Goal: Task Accomplishment & Management: Use online tool/utility

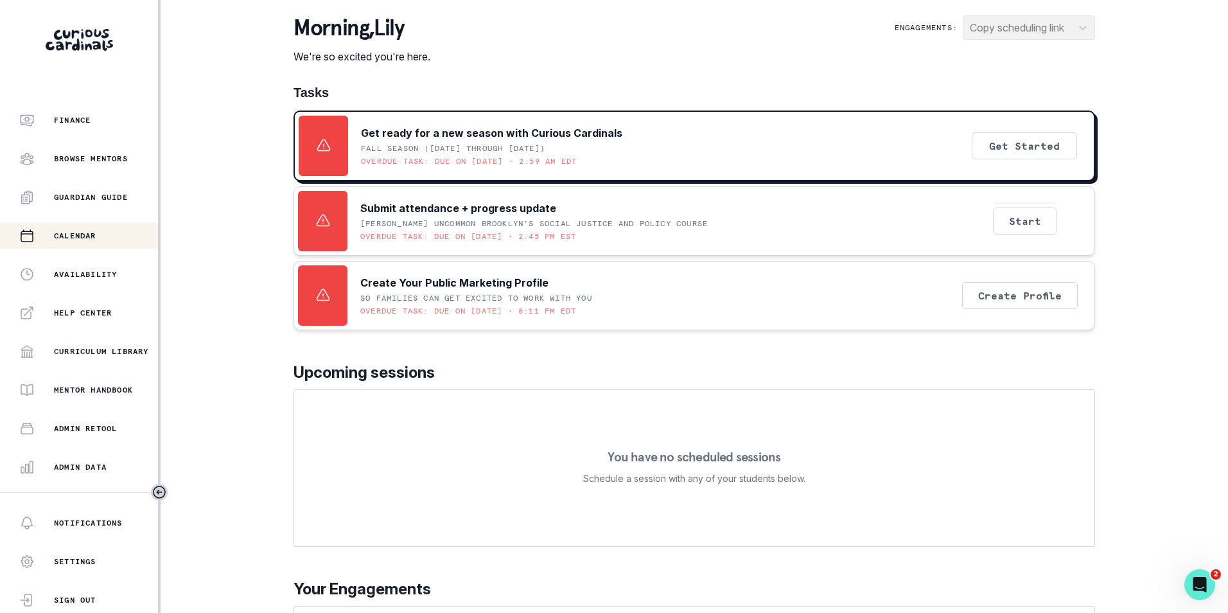
scroll to position [128, 0]
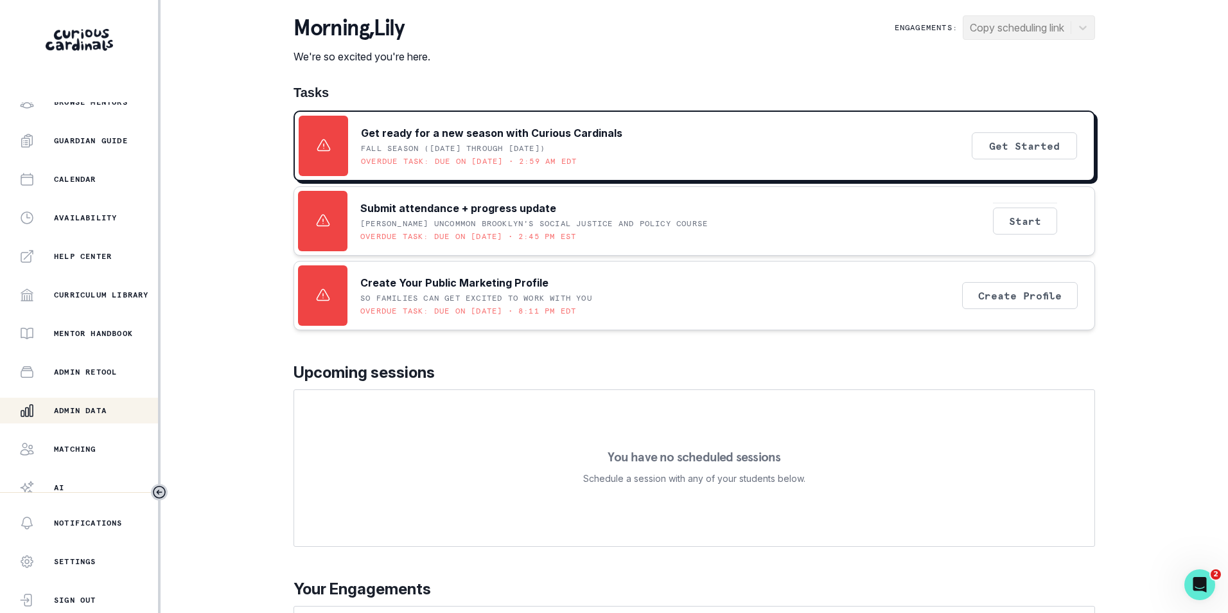
click at [97, 412] on p "Admin Data" at bounding box center [80, 410] width 53 height 10
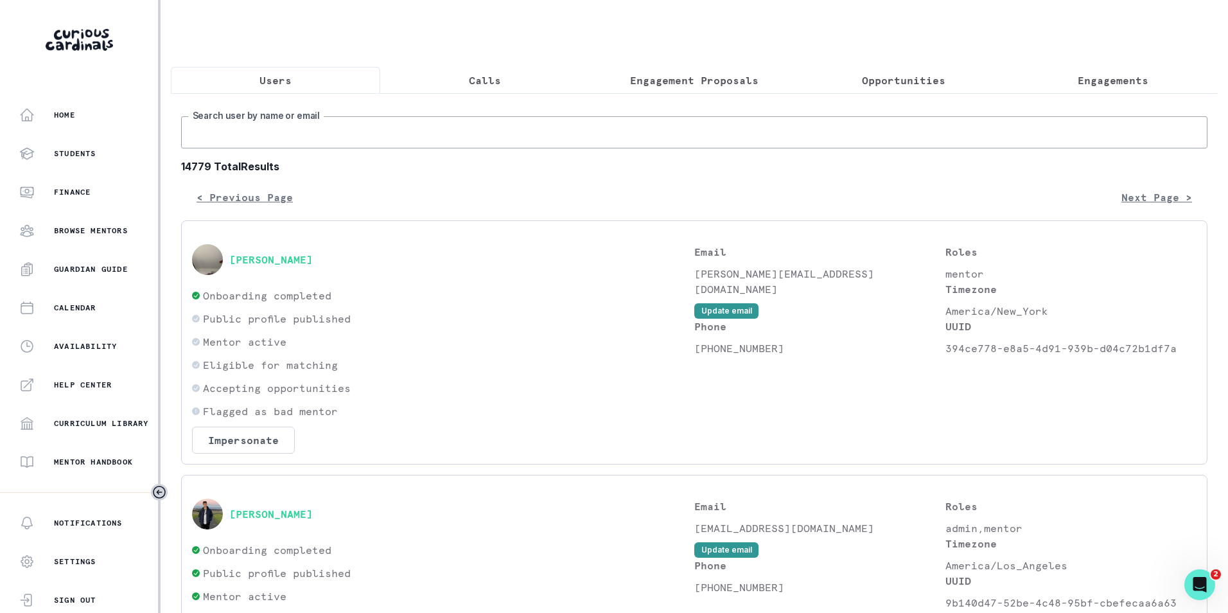
click at [295, 148] on input "Search user by name or email" at bounding box center [694, 132] width 1026 height 32
paste input "[EMAIL_ADDRESS][DOMAIN_NAME]"
type input "[EMAIL_ADDRESS][DOMAIN_NAME]"
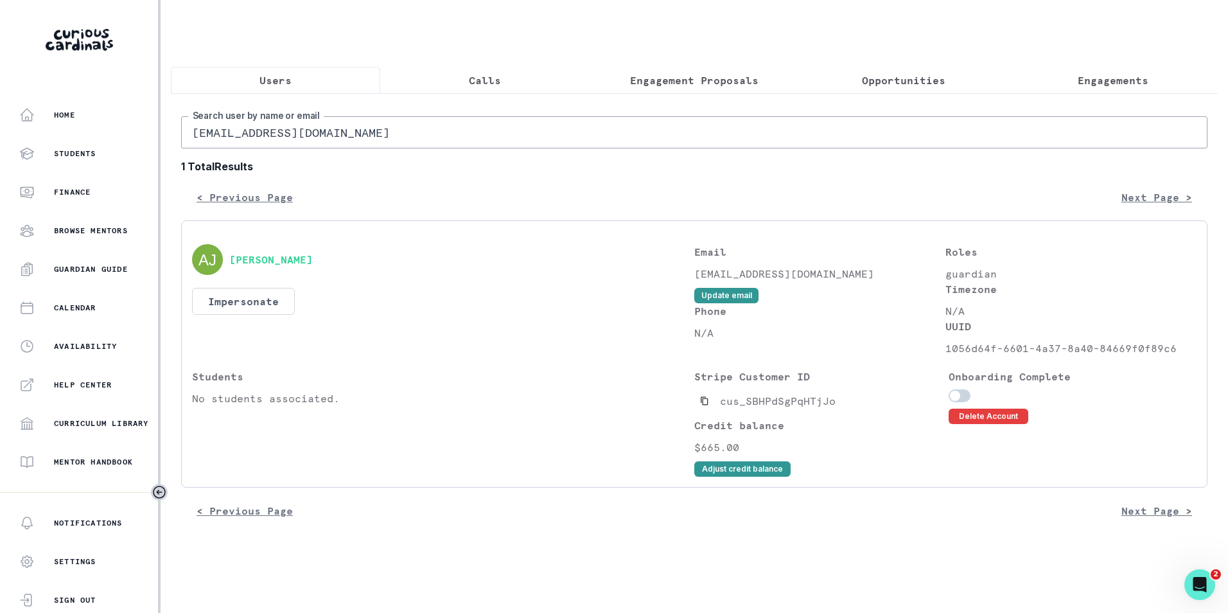
click at [326, 137] on input "[EMAIL_ADDRESS][DOMAIN_NAME]" at bounding box center [694, 132] width 1026 height 32
paste input "[PERSON_NAME]"
type input "[PERSON_NAME]"
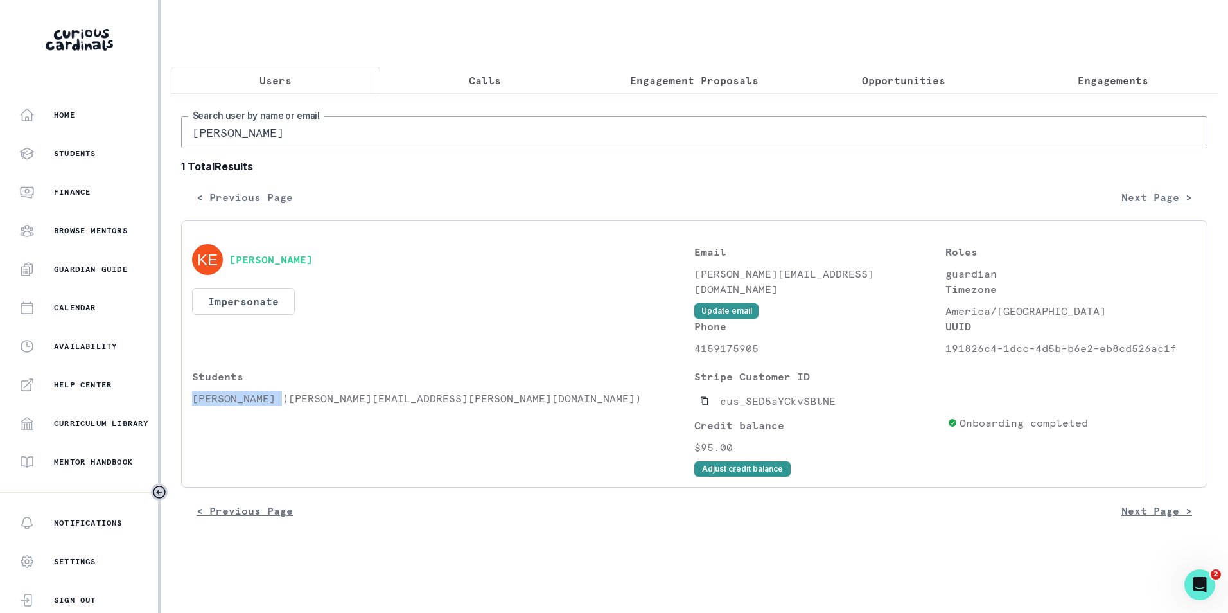
drag, startPoint x: 281, startPoint y: 408, endPoint x: 193, endPoint y: 411, distance: 88.0
click at [193, 406] on p "[PERSON_NAME] ([PERSON_NAME][EMAIL_ADDRESS][PERSON_NAME][DOMAIN_NAME])" at bounding box center [443, 397] width 502 height 15
copy p "[PERSON_NAME]"
click at [704, 405] on icon "Copied to clipboard" at bounding box center [704, 400] width 9 height 9
click at [246, 397] on div "Students [PERSON_NAME] ([PERSON_NAME][EMAIL_ADDRESS][PERSON_NAME][DOMAIN_NAME])" at bounding box center [443, 423] width 502 height 108
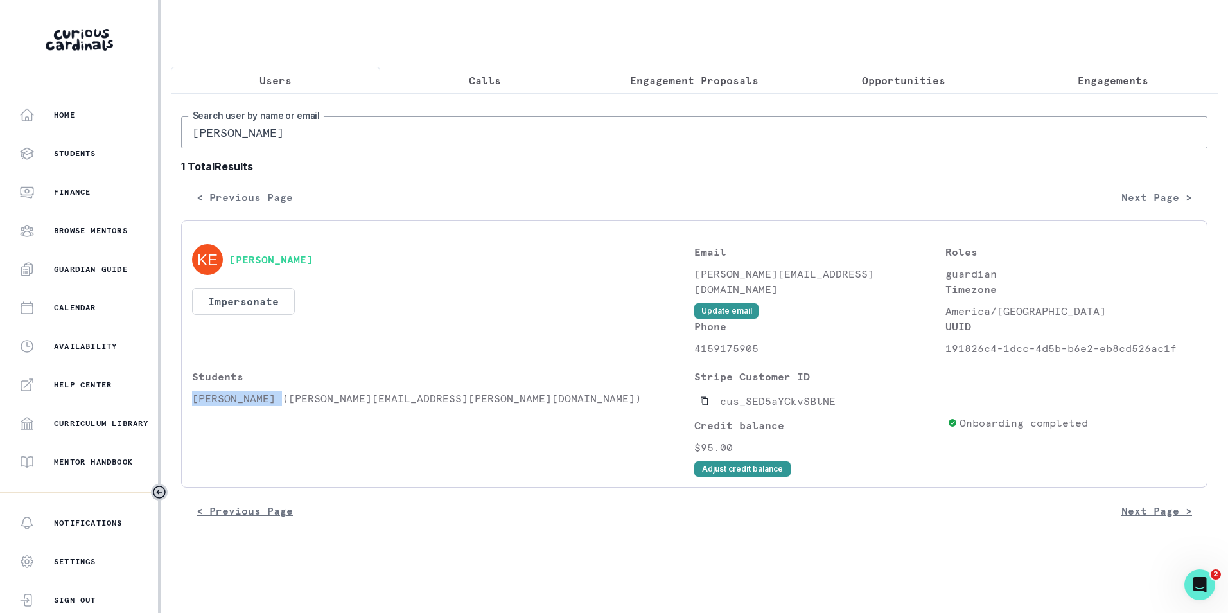
drag, startPoint x: 193, startPoint y: 410, endPoint x: 279, endPoint y: 412, distance: 86.1
click at [279, 412] on div "[PERSON_NAME] Impersonate Confirmation Are you sure? Impersonating means that w…" at bounding box center [694, 353] width 1026 height 267
copy p "[PERSON_NAME]"
click at [1078, 80] on p "Engagements" at bounding box center [1113, 80] width 71 height 15
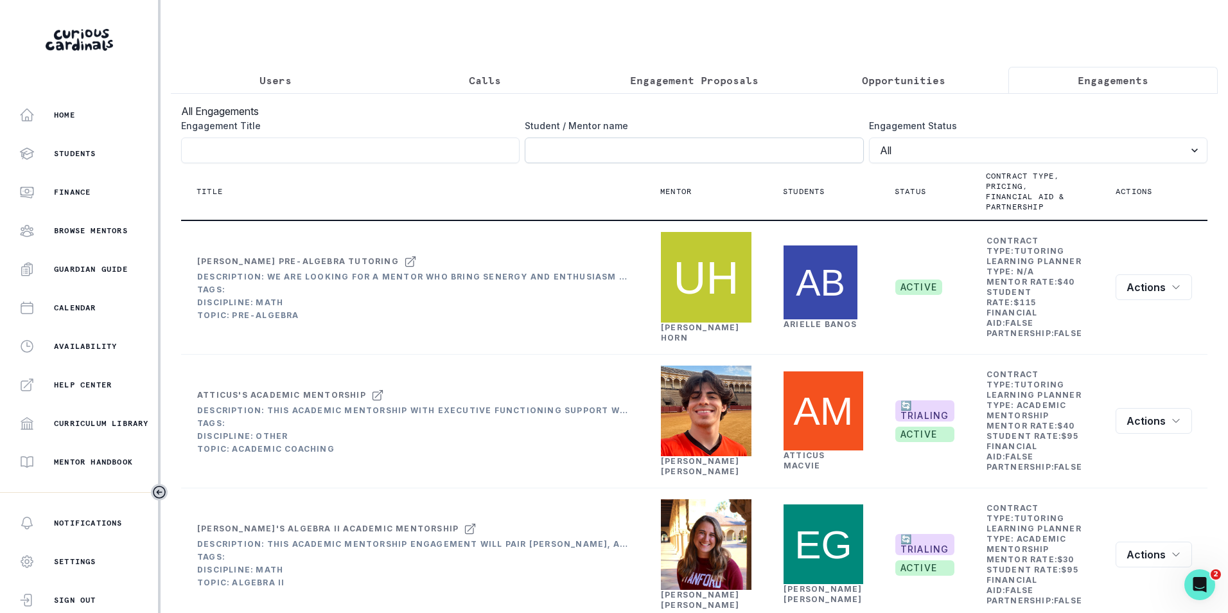
click at [626, 156] on input "Engagement Title" at bounding box center [694, 150] width 338 height 26
paste input "[PERSON_NAME]"
type input "[PERSON_NAME]"
click button "submit" at bounding box center [0, 0] width 0 height 0
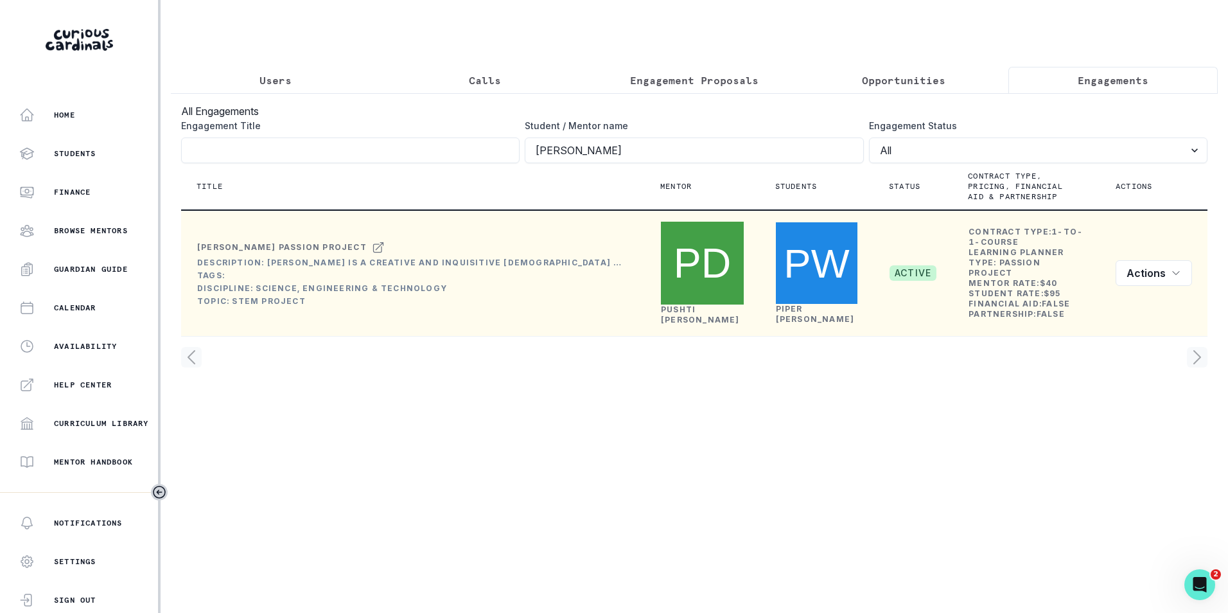
click at [673, 304] on link "[PERSON_NAME]" at bounding box center [700, 314] width 79 height 20
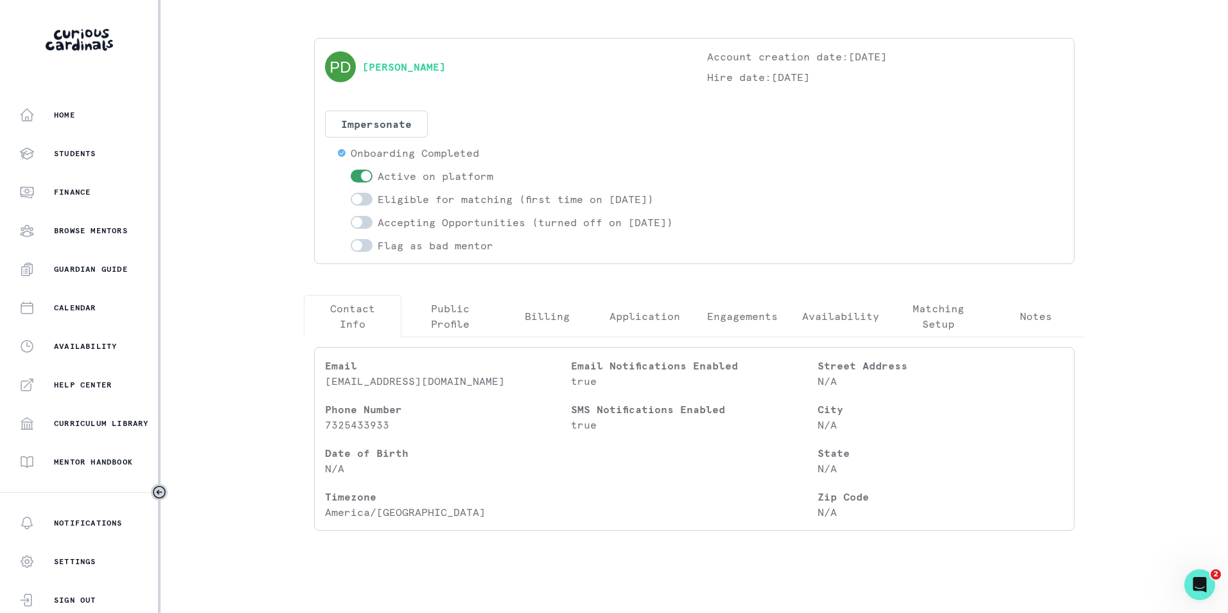
scroll to position [60, 0]
click at [743, 306] on button "Engagements" at bounding box center [743, 311] width 98 height 42
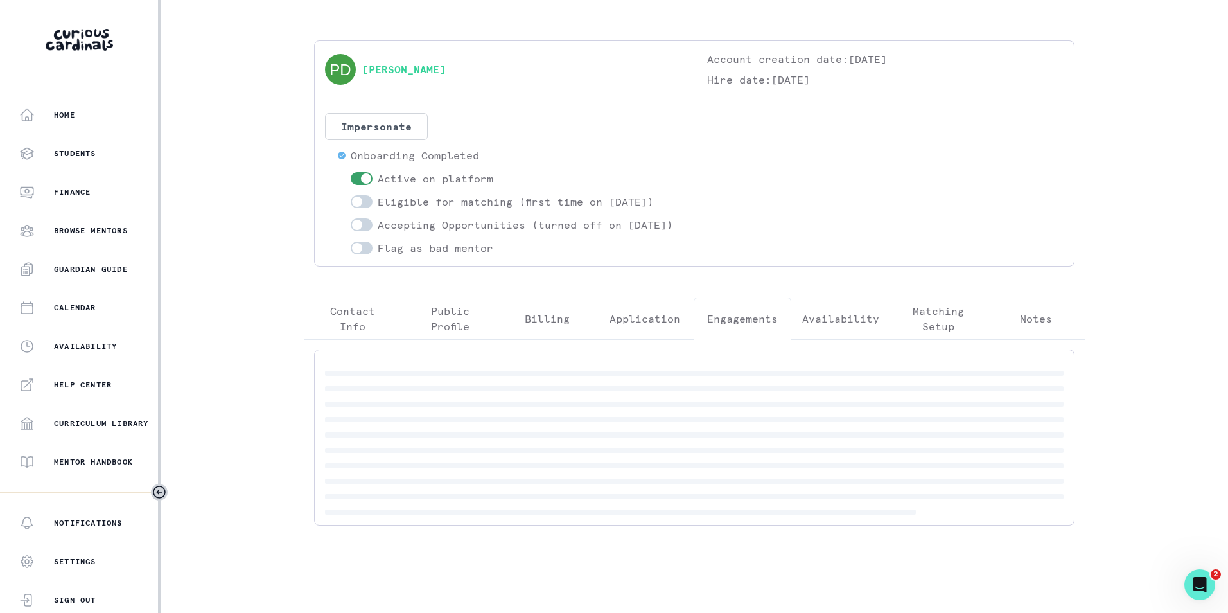
scroll to position [0, 0]
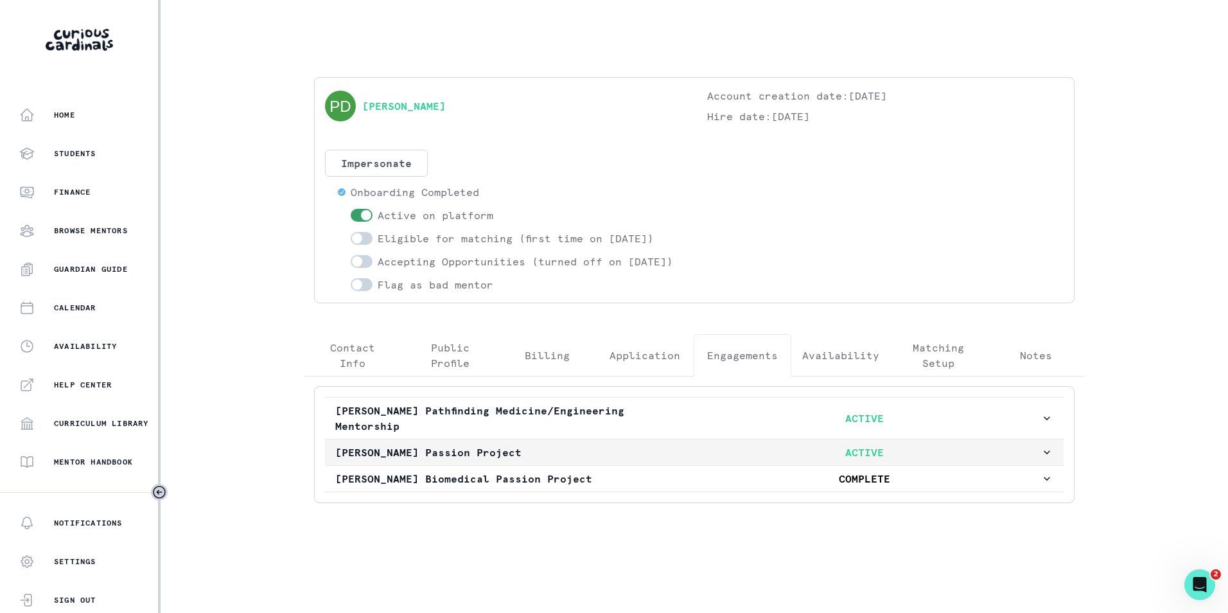
click at [687, 459] on p "[PERSON_NAME] Passion Project" at bounding box center [511, 451] width 353 height 15
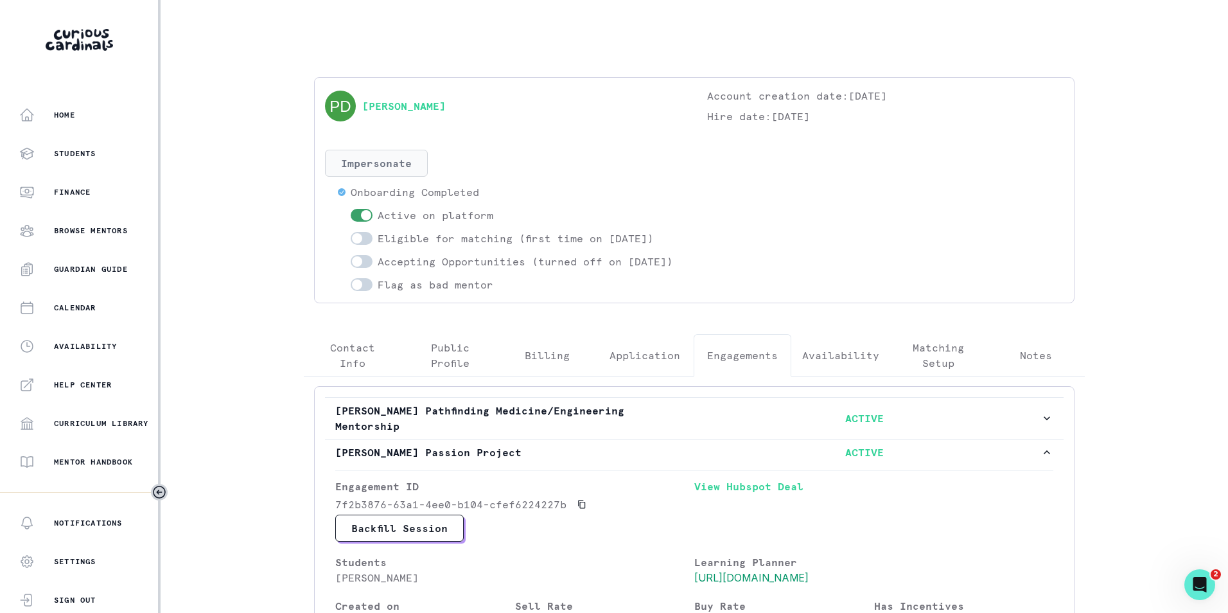
click at [387, 162] on button "Impersonate" at bounding box center [376, 163] width 103 height 27
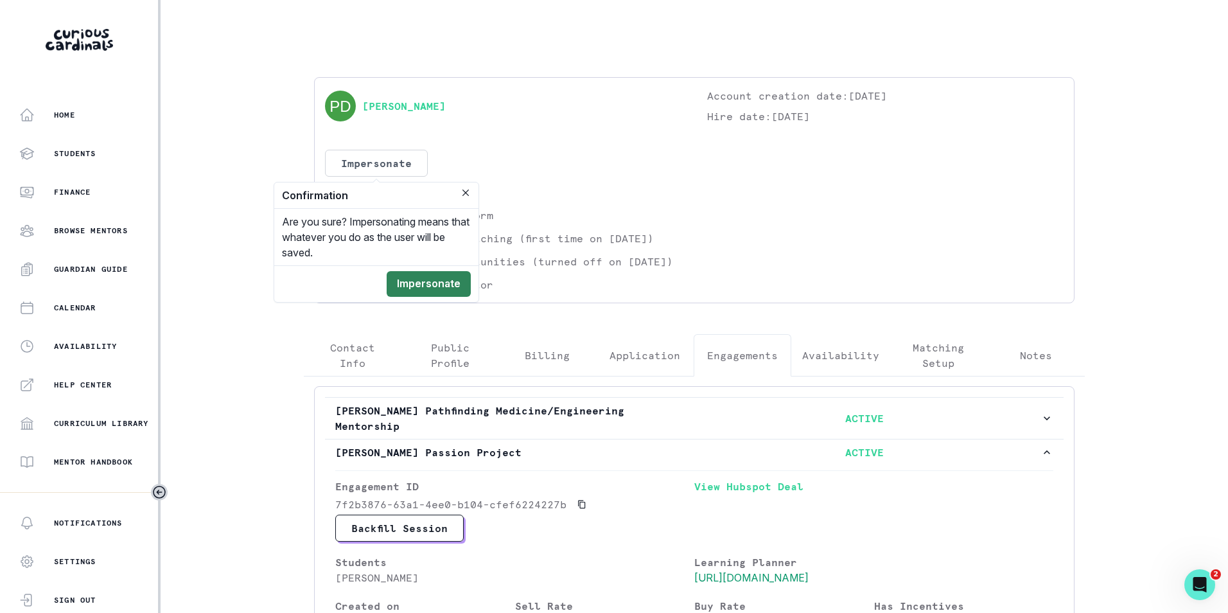
click at [435, 293] on button "Impersonate" at bounding box center [429, 284] width 84 height 26
